Goal: Task Accomplishment & Management: Use online tool/utility

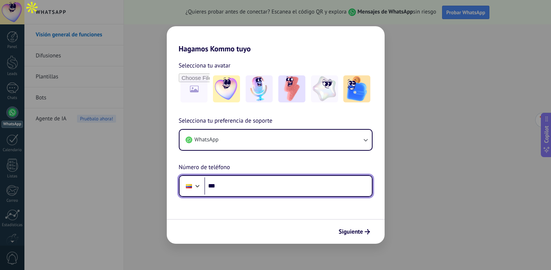
click at [259, 190] on input "***" at bounding box center [287, 186] width 167 height 17
type input "**********"
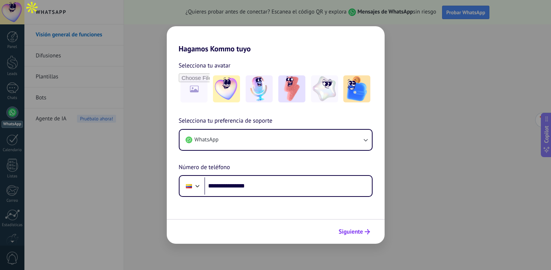
click at [360, 234] on span "Siguiente" at bounding box center [351, 231] width 24 height 5
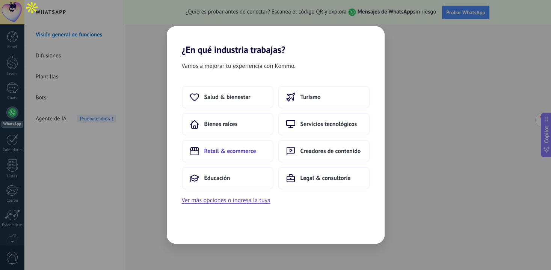
click at [252, 151] on span "Retail & ecommerce" at bounding box center [230, 152] width 52 height 8
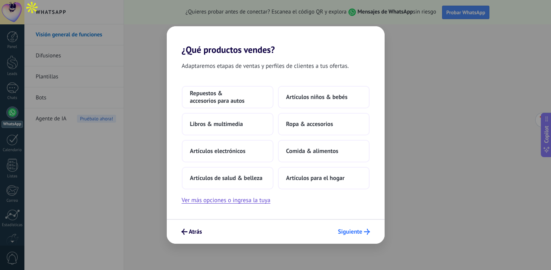
click at [357, 232] on span "Siguiente" at bounding box center [350, 231] width 24 height 5
click at [336, 127] on button "Ropa & accesorios" at bounding box center [324, 124] width 92 height 23
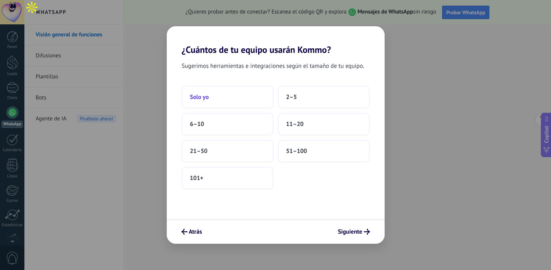
click at [215, 102] on button "Solo yo" at bounding box center [228, 97] width 92 height 23
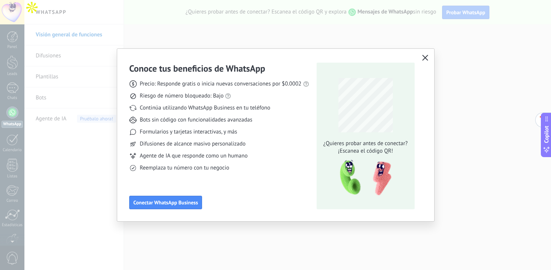
click at [423, 61] on span "button" at bounding box center [425, 58] width 6 height 7
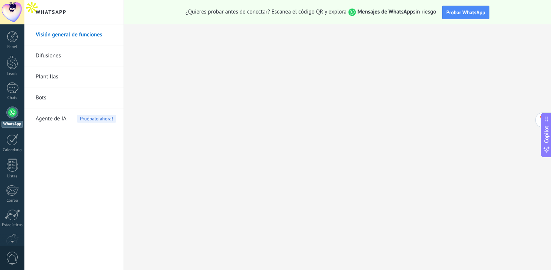
scroll to position [42, 0]
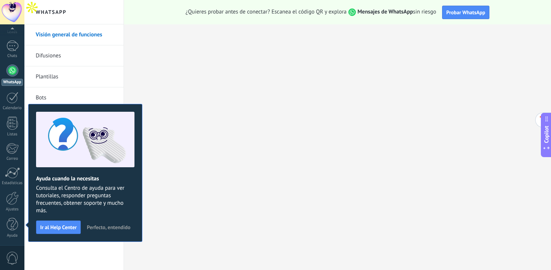
click at [116, 229] on span "Perfecto, entendido" at bounding box center [109, 227] width 44 height 5
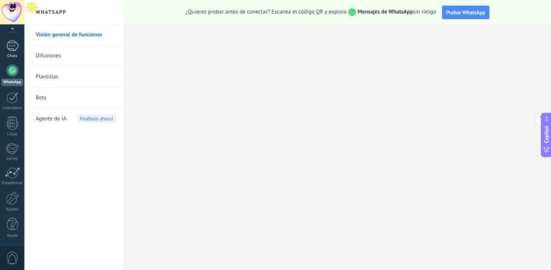
click at [17, 42] on div at bounding box center [12, 46] width 12 height 11
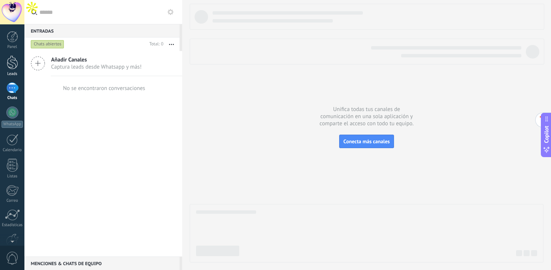
click at [13, 60] on div at bounding box center [12, 63] width 11 height 14
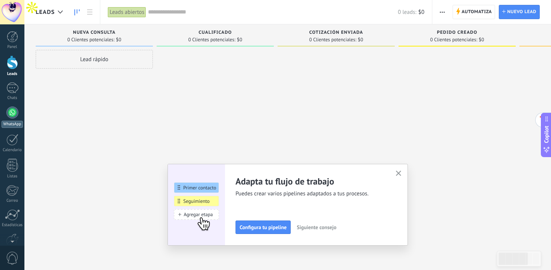
click at [14, 112] on div at bounding box center [12, 113] width 12 height 12
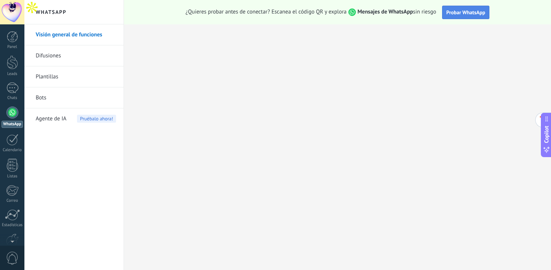
click at [471, 9] on span "Probar WhatsApp" at bounding box center [465, 12] width 39 height 7
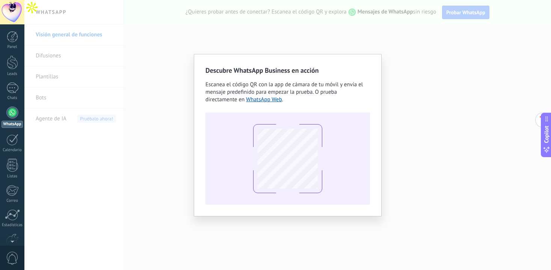
click at [418, 50] on div "Descubre WhatsApp Business en acción Escanea el código QR con la app [PERSON_NA…" at bounding box center [287, 135] width 526 height 270
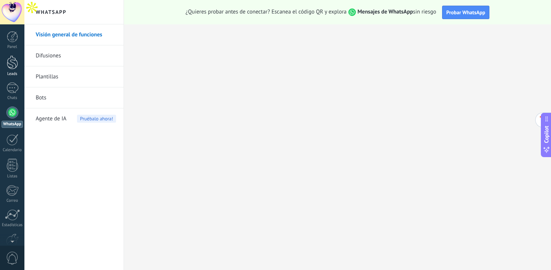
click at [12, 72] on div "Leads" at bounding box center [13, 74] width 22 height 5
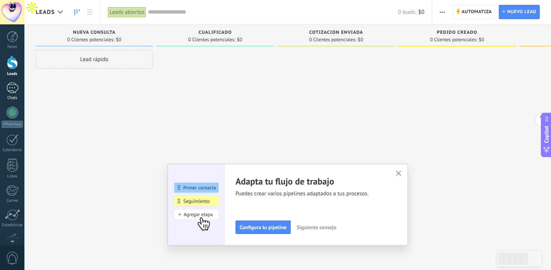
click at [12, 87] on div at bounding box center [12, 88] width 12 height 11
